Goal: Task Accomplishment & Management: Complete application form

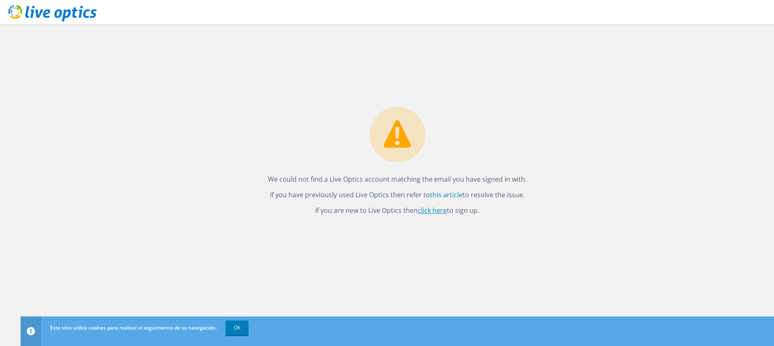
click at [437, 212] on link "click here" at bounding box center [432, 210] width 29 height 9
click at [449, 196] on link "this article" at bounding box center [446, 194] width 33 height 9
click at [238, 331] on link "OK" at bounding box center [236, 328] width 23 height 15
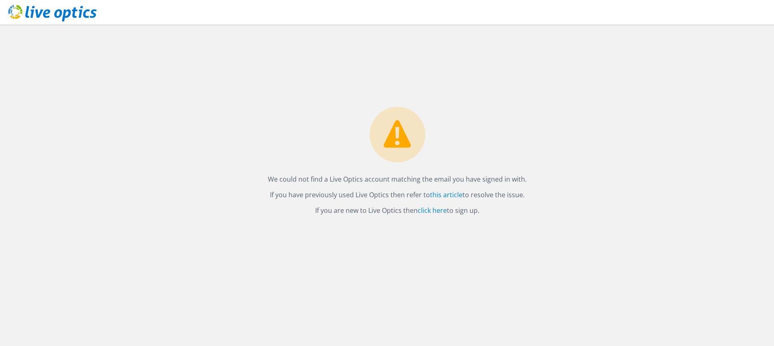
click at [202, 86] on div "We could not find a Live Optics account matching the email you have signed in w…" at bounding box center [397, 186] width 753 height 322
click at [80, 9] on icon at bounding box center [52, 13] width 88 height 17
drag, startPoint x: 348, startPoint y: 212, endPoint x: 397, endPoint y: 209, distance: 49.0
click at [397, 209] on p "If you are new to Live Optics then click here to sign up." at bounding box center [397, 211] width 259 height 12
click at [437, 212] on link "click here" at bounding box center [432, 210] width 29 height 9
